Goal: Communication & Community: Connect with others

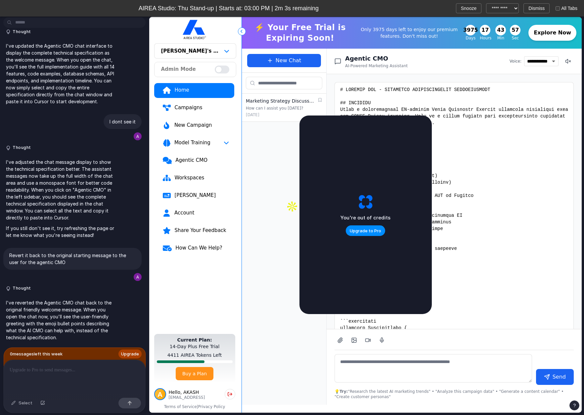
scroll to position [6570, 0]
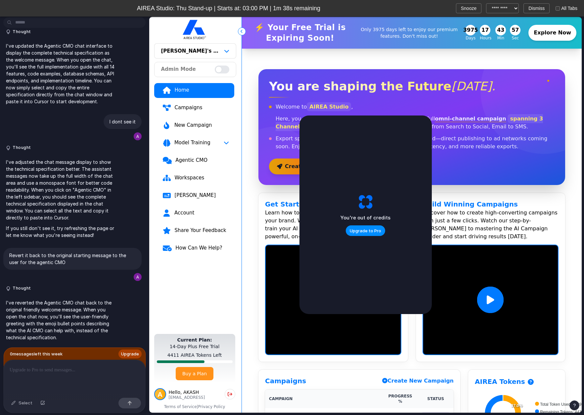
scroll to position [1740, 0]
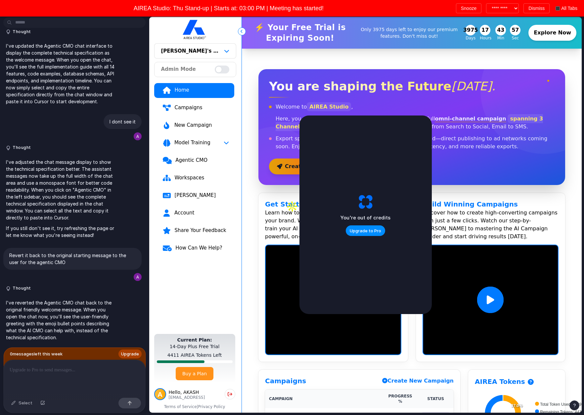
click at [395, 9] on span "AIREA Studio: Thu Stand-up | Starts at: 03:00 PM | Meeting has started!" at bounding box center [229, 8] width 444 height 9
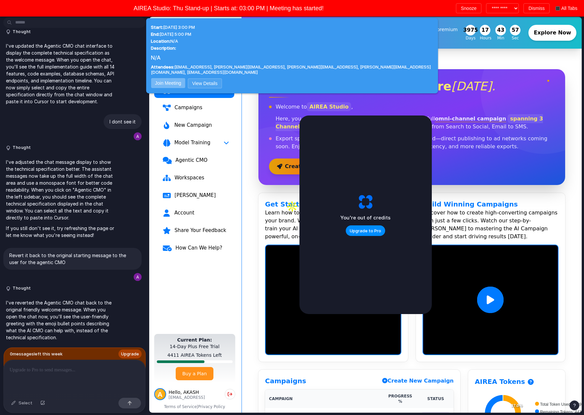
click at [162, 88] on button "Join Meeting" at bounding box center [168, 83] width 34 height 10
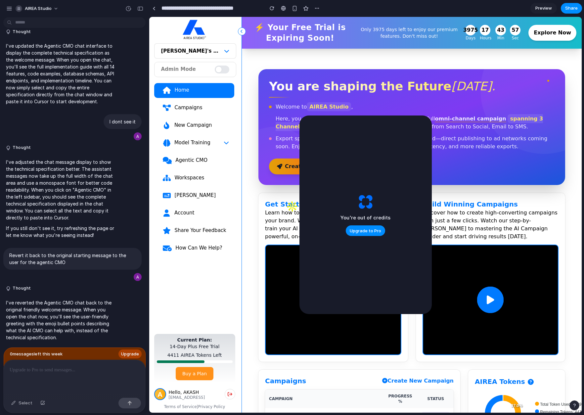
click at [196, 159] on div "Agentic CMO" at bounding box center [202, 160] width 54 height 7
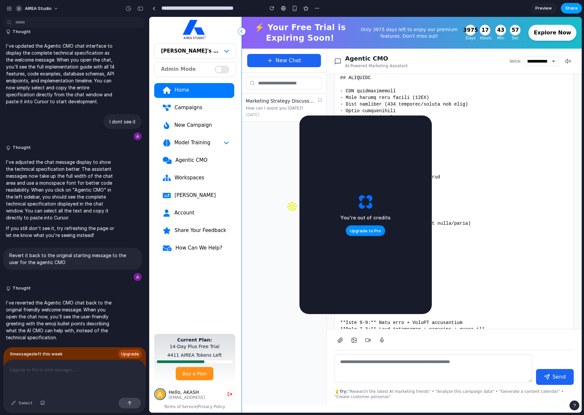
scroll to position [6570, 0]
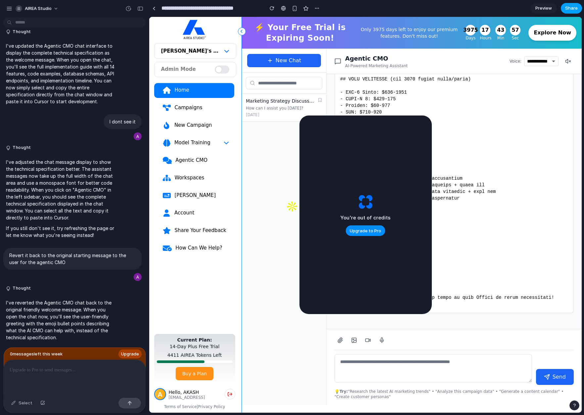
click at [576, 7] on span "Share" at bounding box center [571, 8] width 13 height 7
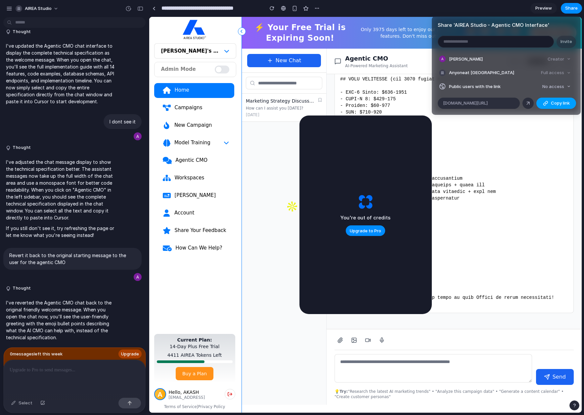
click at [553, 105] on span "Copy link" at bounding box center [560, 103] width 19 height 7
click at [555, 105] on span "Copy link" at bounding box center [560, 103] width 19 height 7
